Goal: Task Accomplishment & Management: Manage account settings

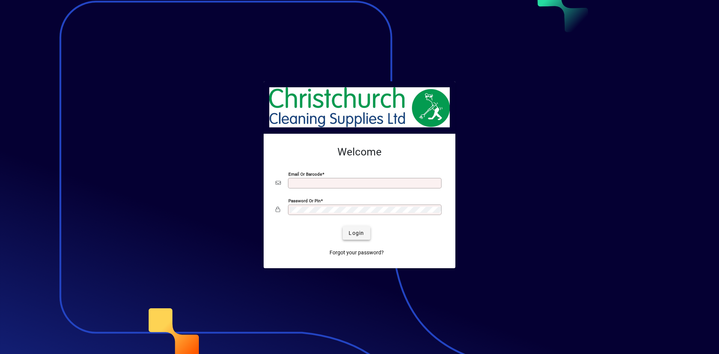
type input "**********"
drag, startPoint x: 360, startPoint y: 232, endPoint x: 344, endPoint y: 225, distance: 18.1
click at [360, 233] on span "Login" at bounding box center [355, 233] width 15 height 8
